Goal: Transaction & Acquisition: Purchase product/service

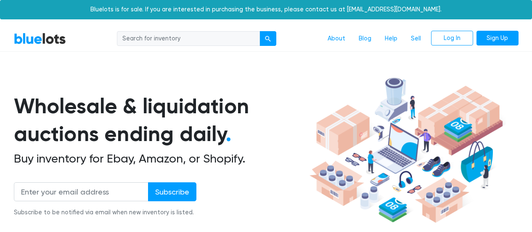
click at [193, 40] on input "search" at bounding box center [188, 38] width 143 height 15
type input "oled"
click at [259, 31] on button "submit" at bounding box center [267, 38] width 17 height 15
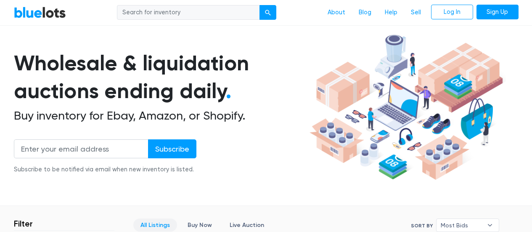
scroll to position [42, 0]
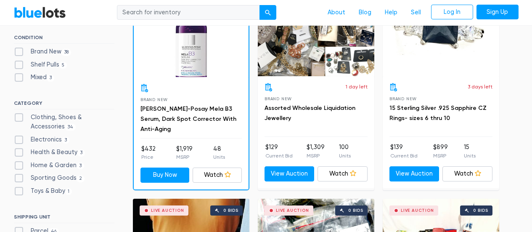
scroll to position [294, 0]
click at [58, 139] on label "Electronics 3" at bounding box center [42, 139] width 56 height 9
click at [19, 139] on input "Electronics 3" at bounding box center [16, 137] width 5 height 5
checkbox input "true"
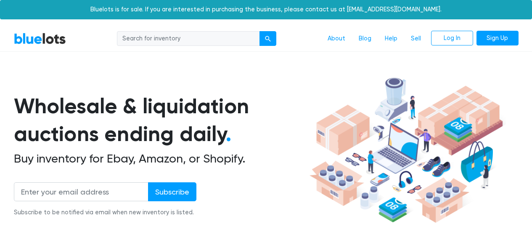
scroll to position [226, 0]
